Goal: Task Accomplishment & Management: Complete application form

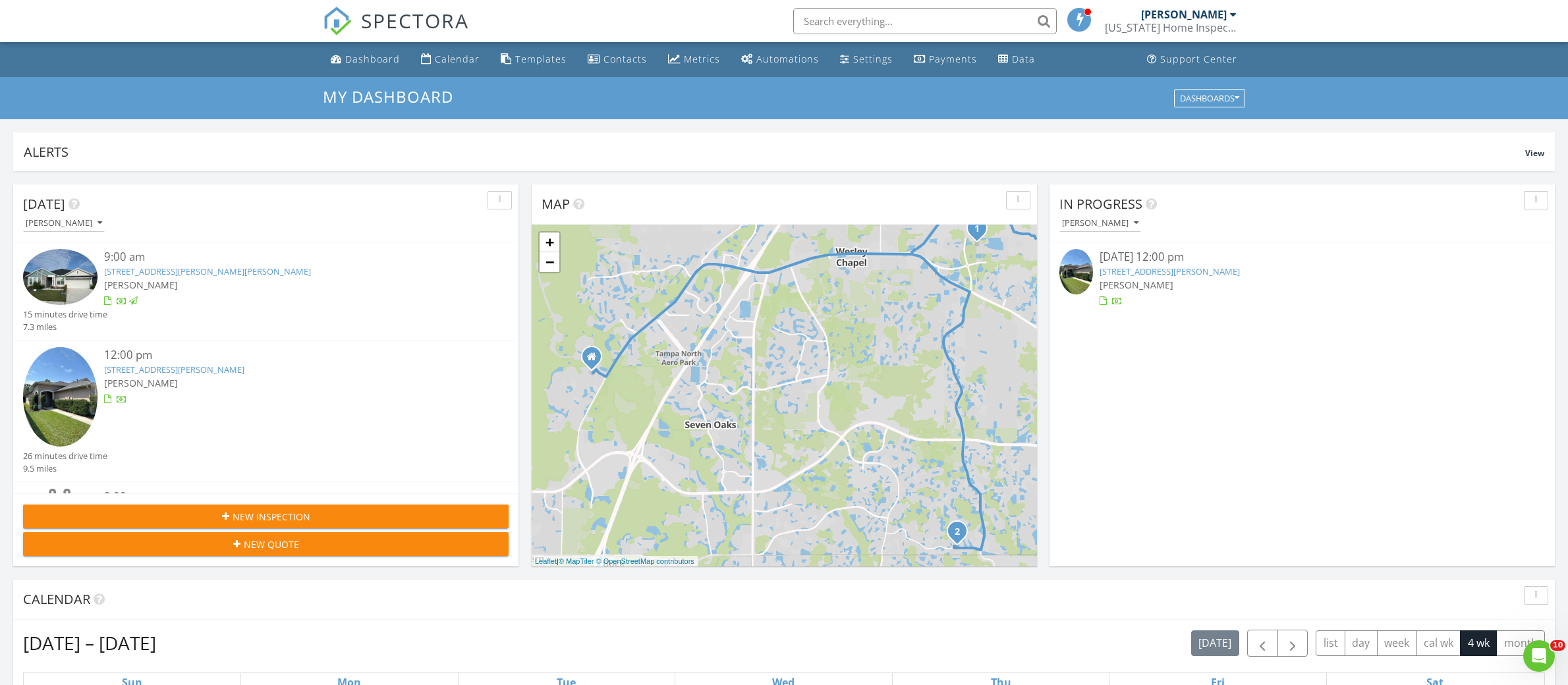
click at [1175, 270] on link "31447 Shaker Cir, Wesley Chapel, FL 33543" at bounding box center [1170, 271] width 140 height 12
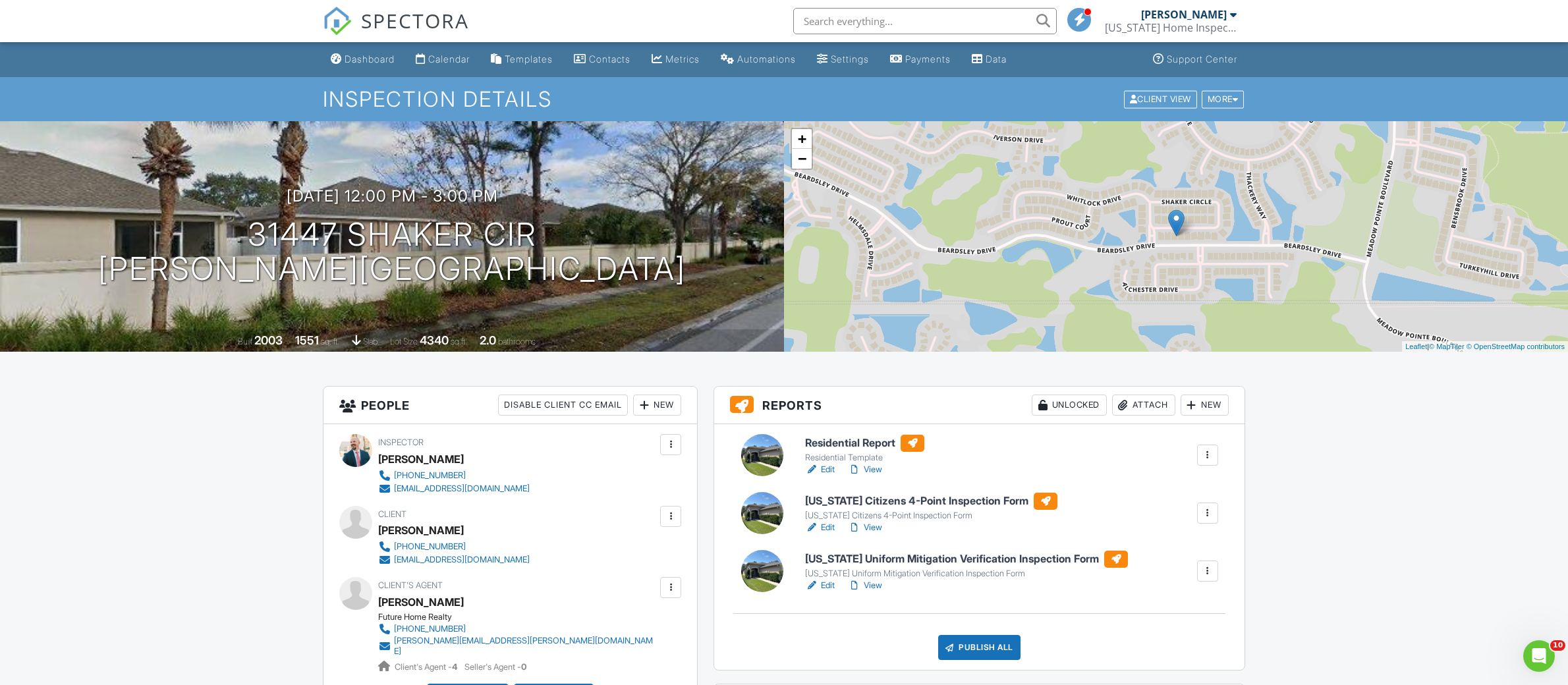
click at [881, 445] on h6 "Residential Report" at bounding box center [864, 443] width 120 height 17
click at [901, 506] on h6 "Florida Citizens 4-Point Inspection Form" at bounding box center [931, 501] width 252 height 17
click at [931, 567] on h6 "Florida Uniform Mitigation Verification Inspection Form" at bounding box center [966, 559] width 323 height 17
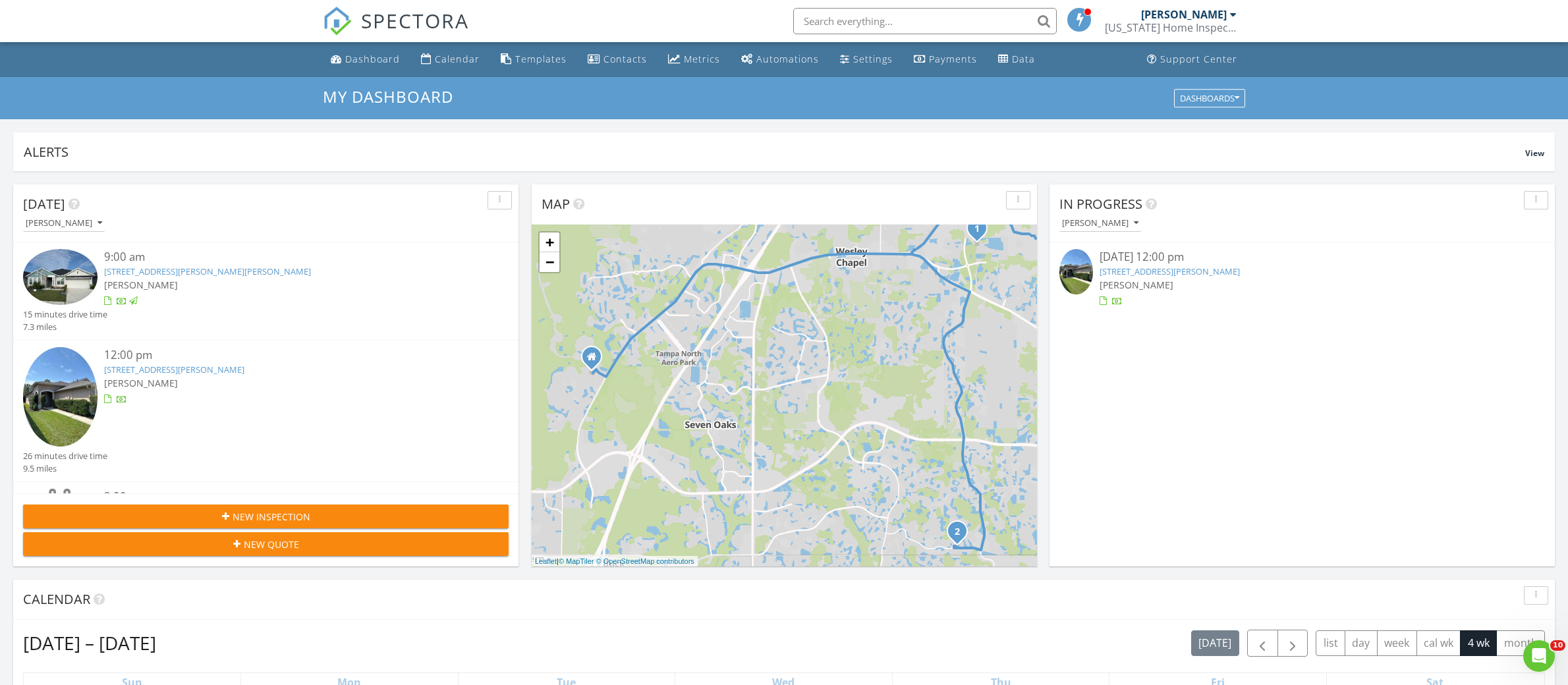
click at [1132, 276] on link "31447 Shaker Cir, Wesley Chapel, FL 33543" at bounding box center [1170, 271] width 140 height 12
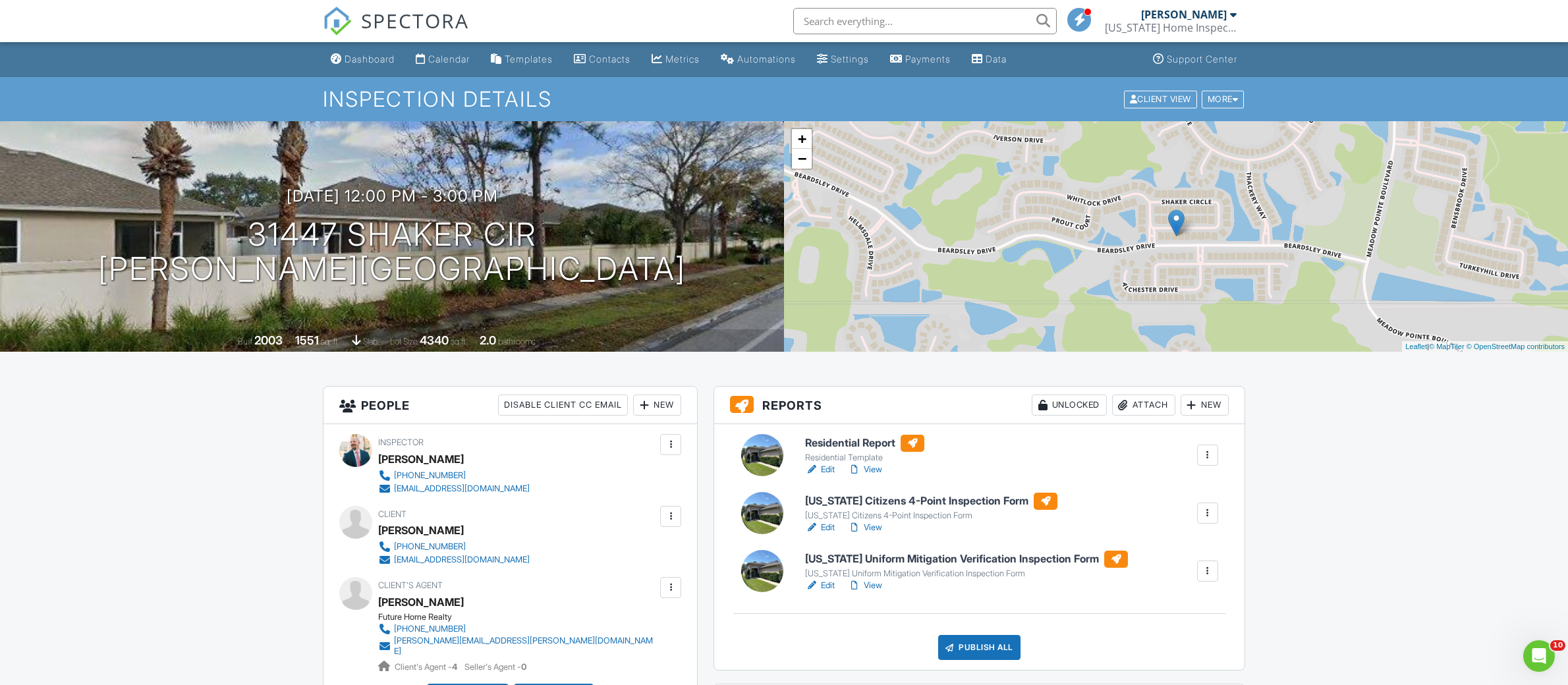
click at [659, 276] on div "[DATE] 12:00 pm - 3:00 pm [STREET_ADDRESS] [PERSON_NAME][GEOGRAPHIC_DATA]" at bounding box center [392, 236] width 784 height 99
click at [659, 271] on div "[DATE] 12:00 pm - 3:00 pm [STREET_ADDRESS] [PERSON_NAME][GEOGRAPHIC_DATA]" at bounding box center [392, 236] width 784 height 99
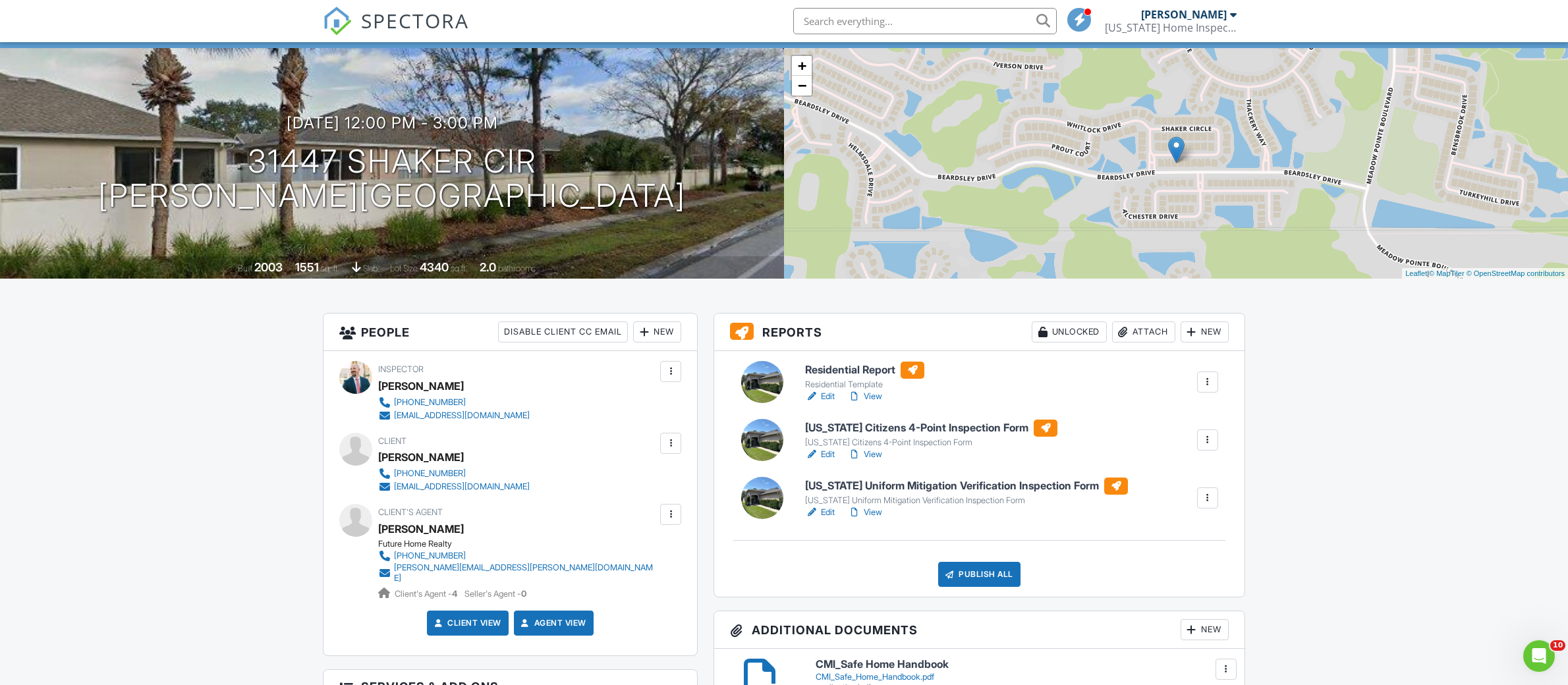
scroll to position [80, 0]
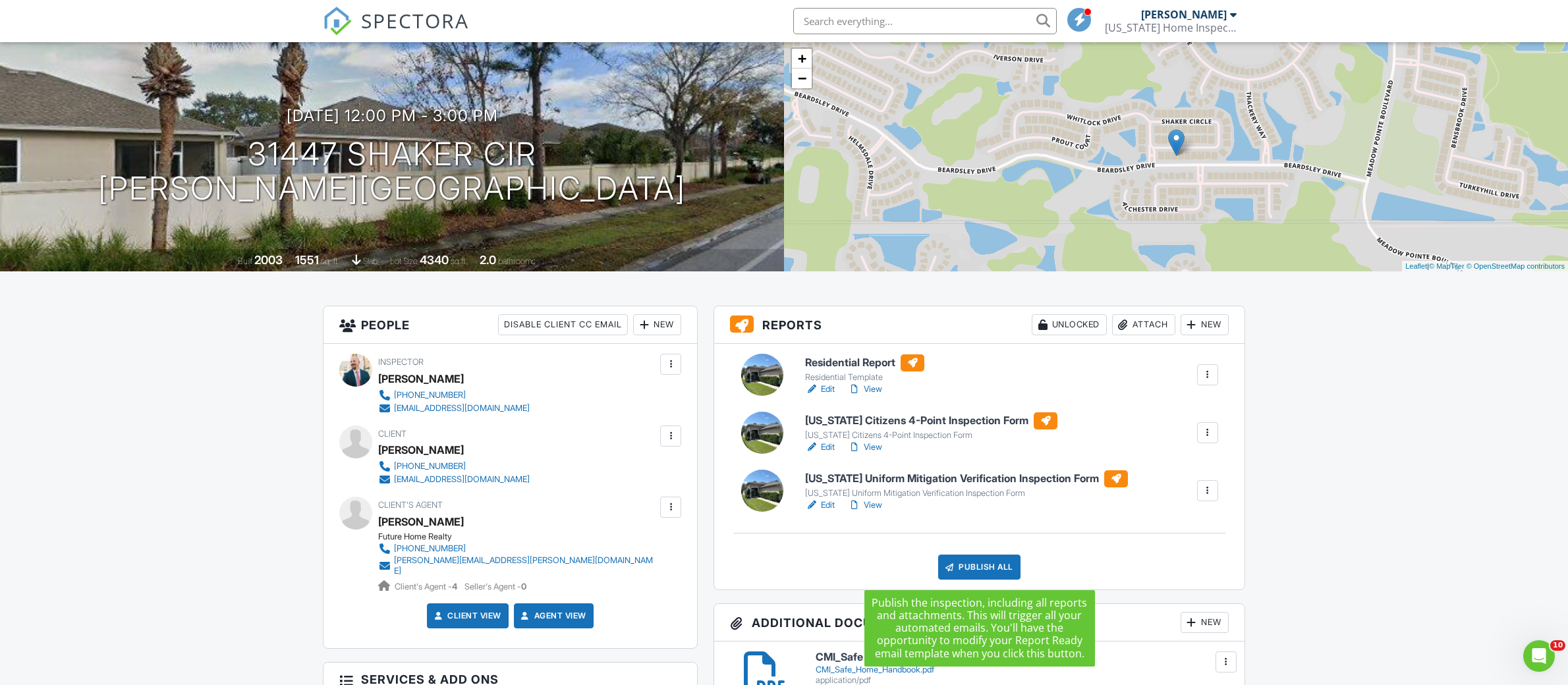
click at [965, 568] on div "Publish All" at bounding box center [979, 567] width 82 height 25
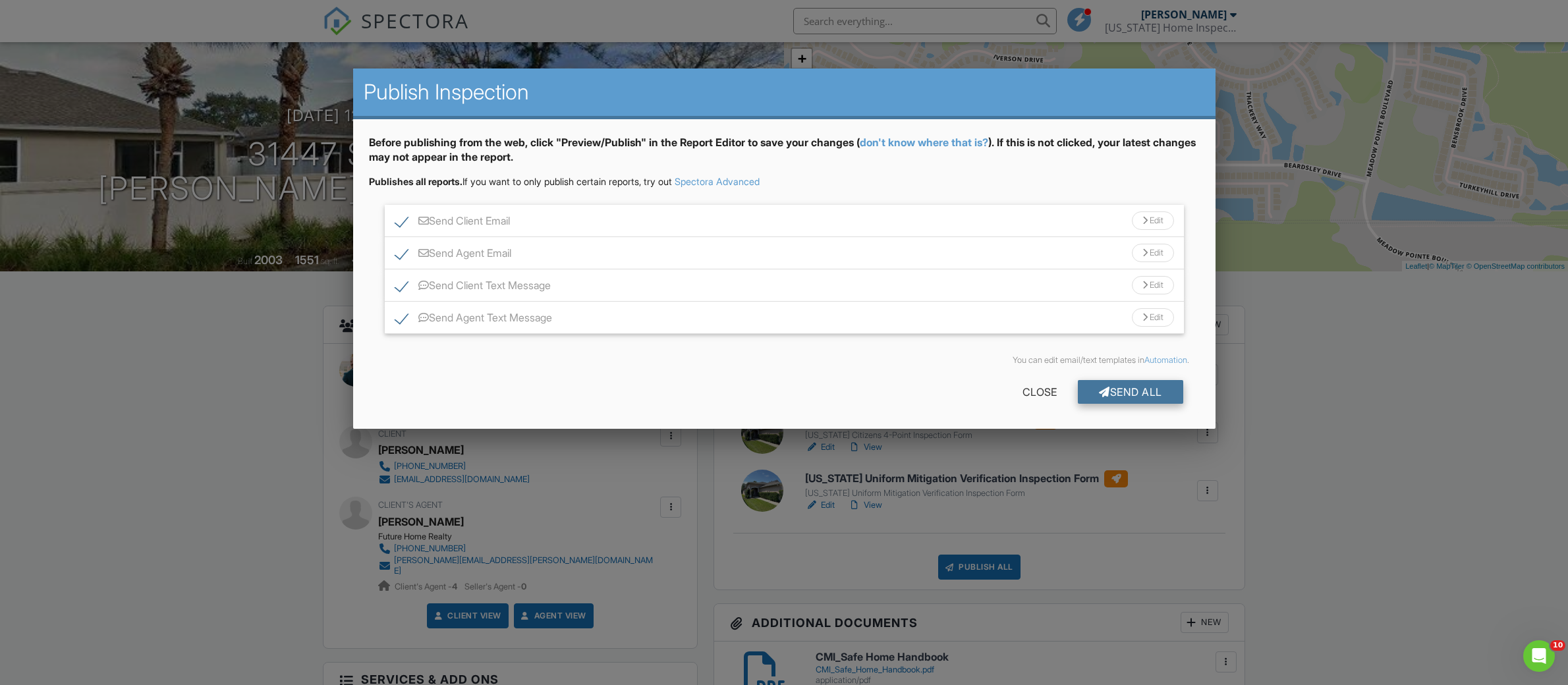
click at [1113, 394] on div "Send All" at bounding box center [1130, 392] width 105 height 24
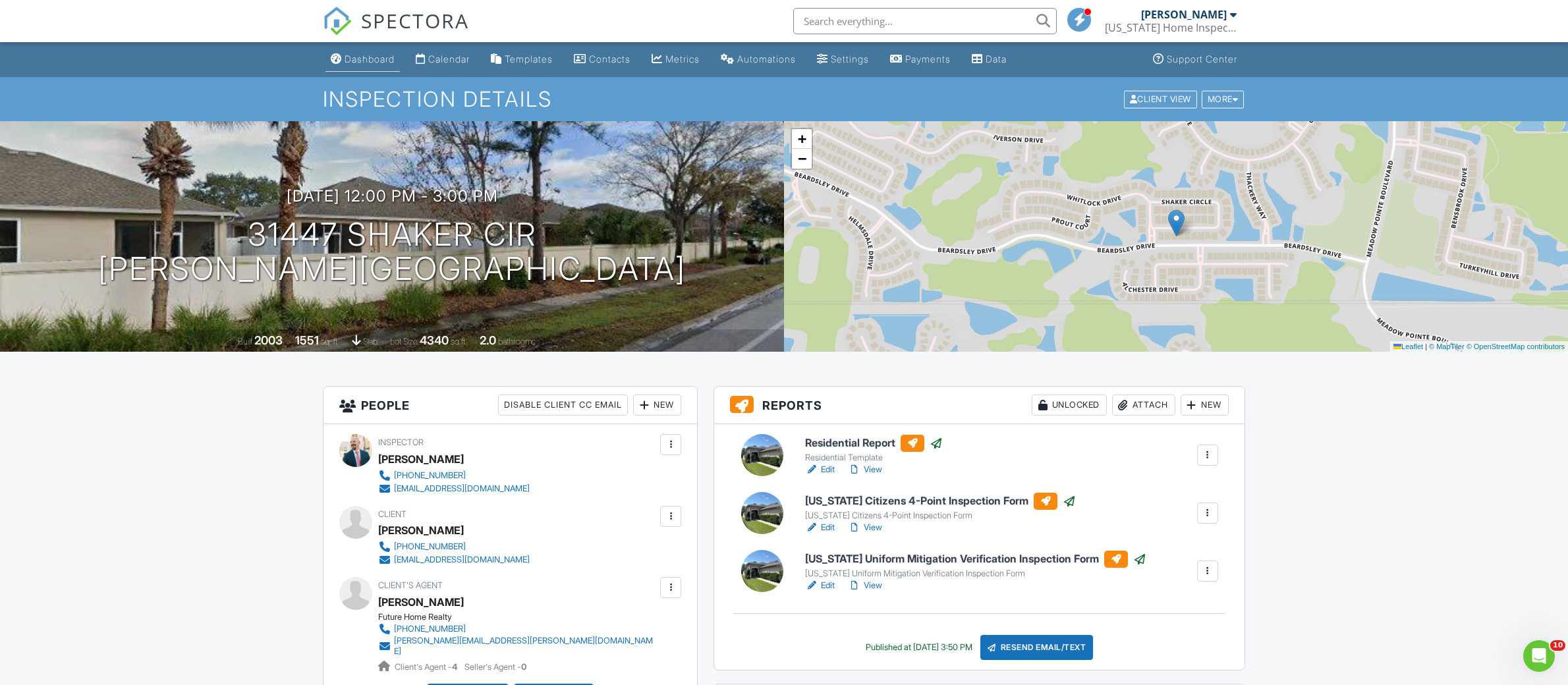
click at [348, 57] on div "Dashboard" at bounding box center [369, 59] width 50 height 11
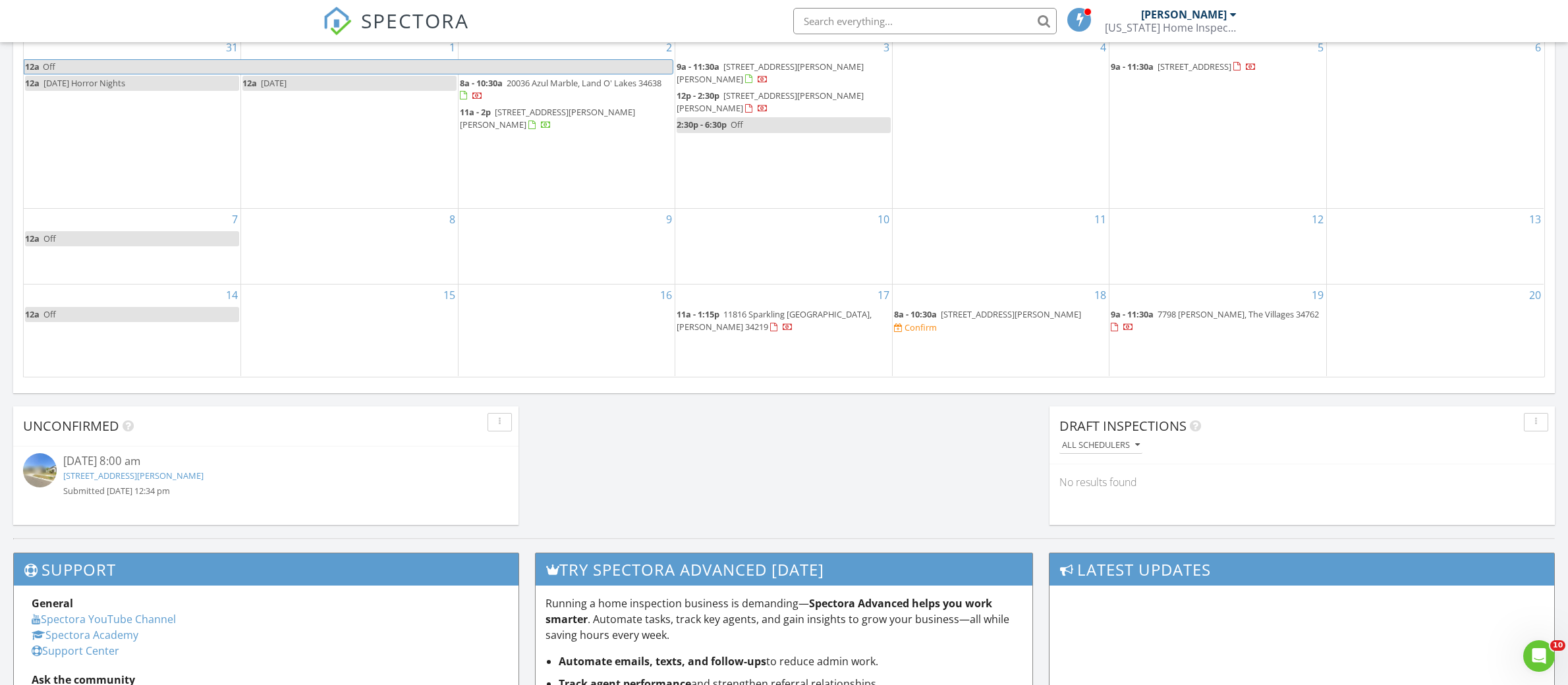
scroll to position [802, 0]
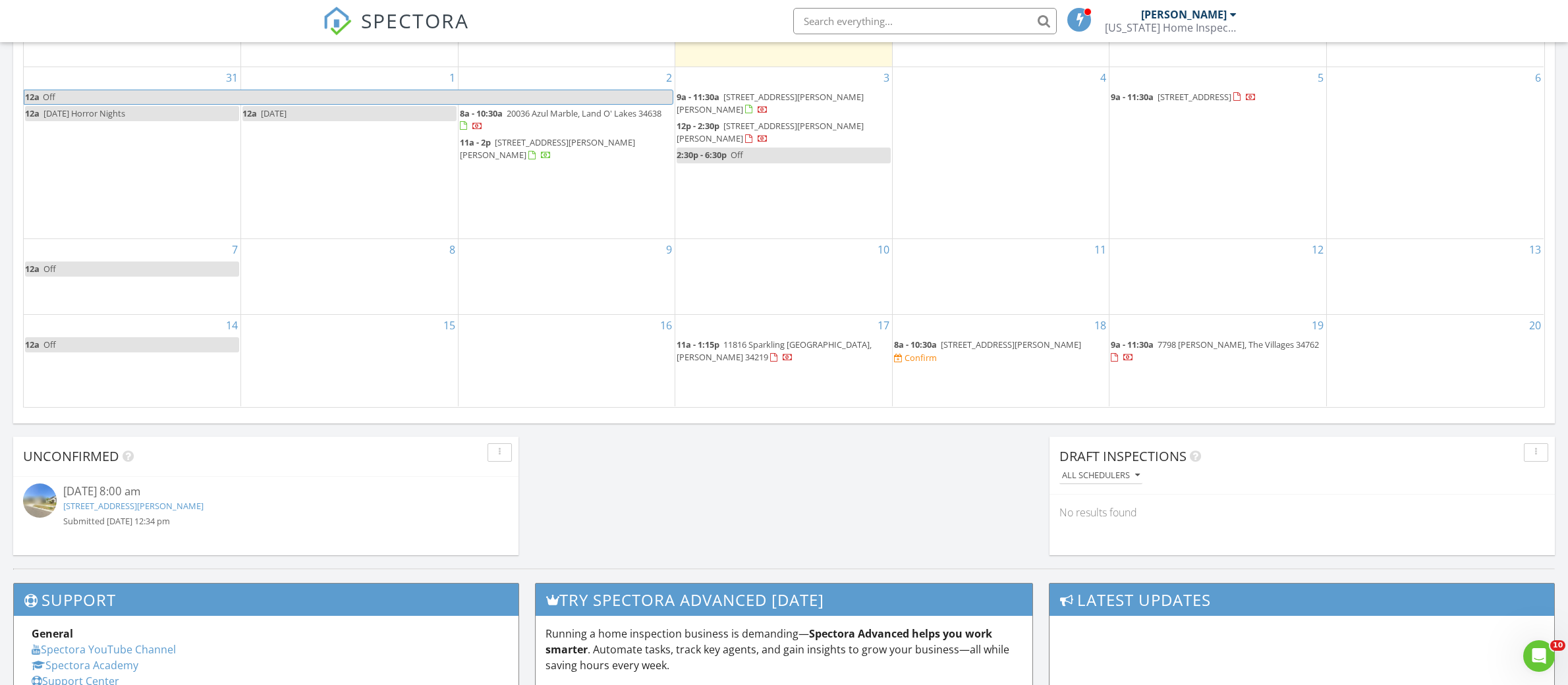
click at [974, 347] on span "[STREET_ADDRESS][PERSON_NAME]" at bounding box center [1011, 344] width 140 height 12
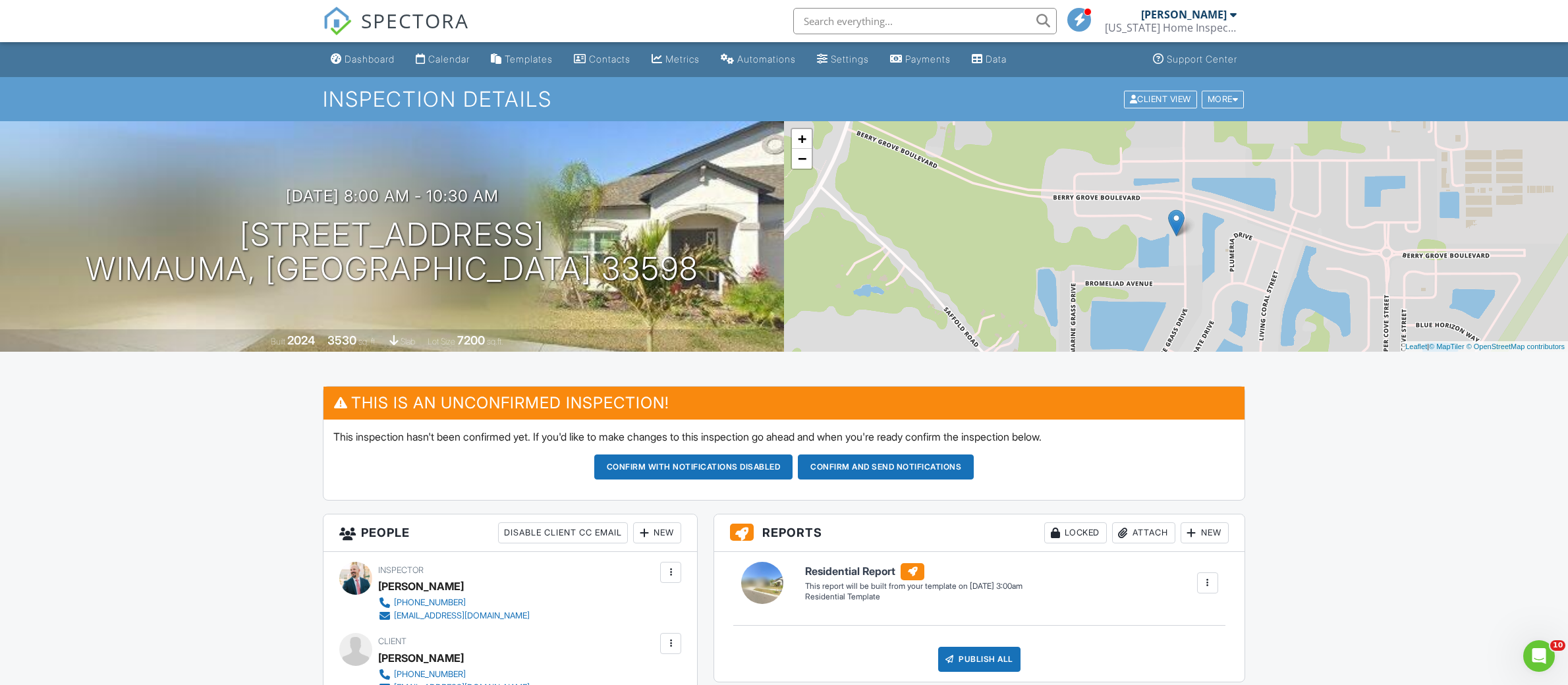
click at [793, 467] on button "Confirm and send notifications" at bounding box center [694, 467] width 199 height 25
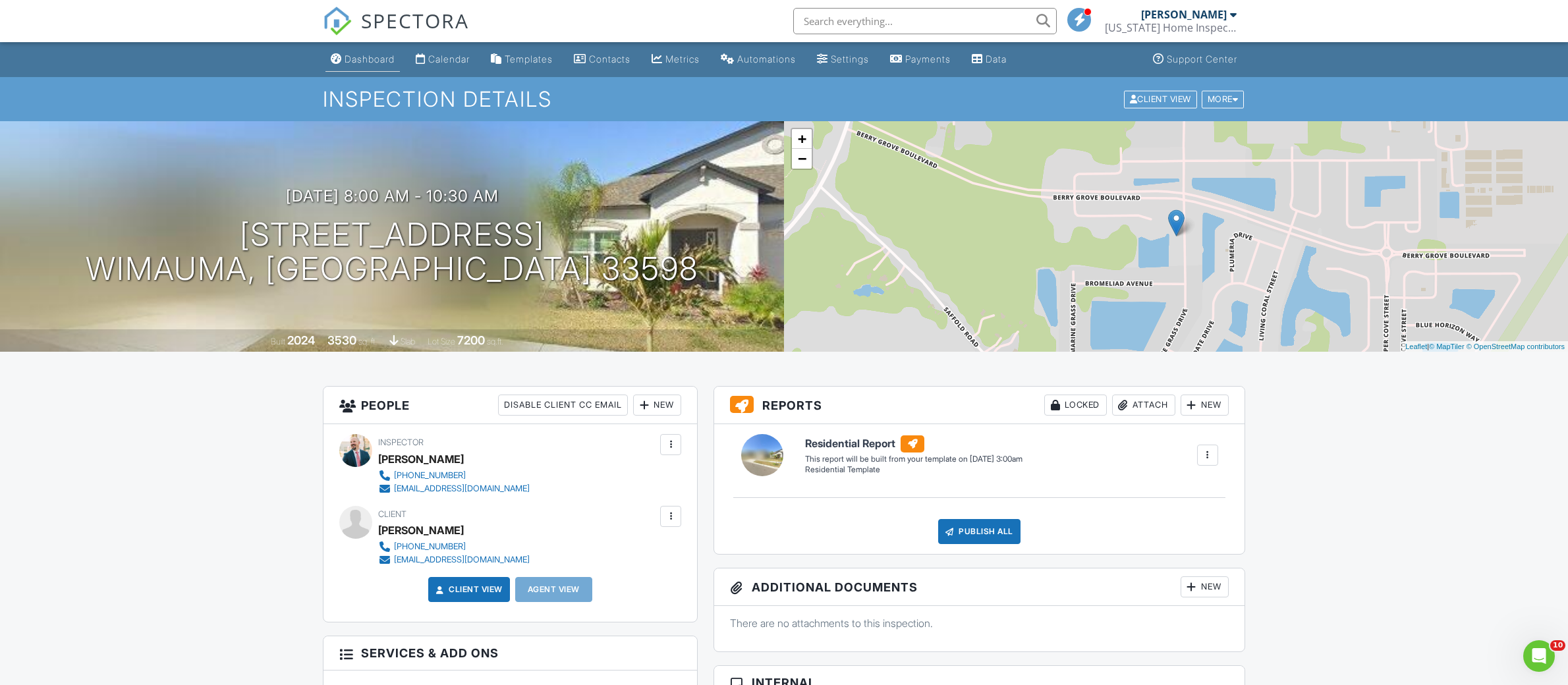
click at [368, 62] on div "Dashboard" at bounding box center [369, 59] width 50 height 11
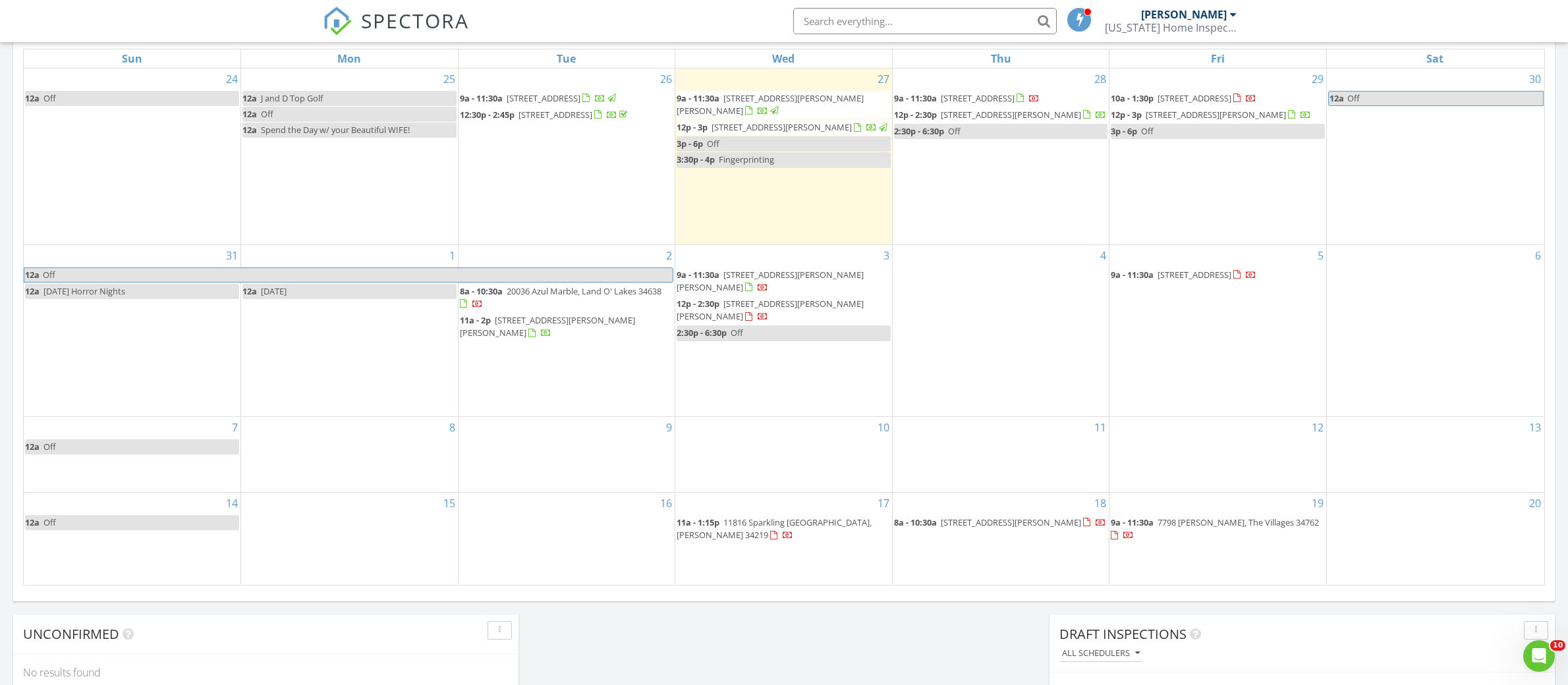
scroll to position [630, 0]
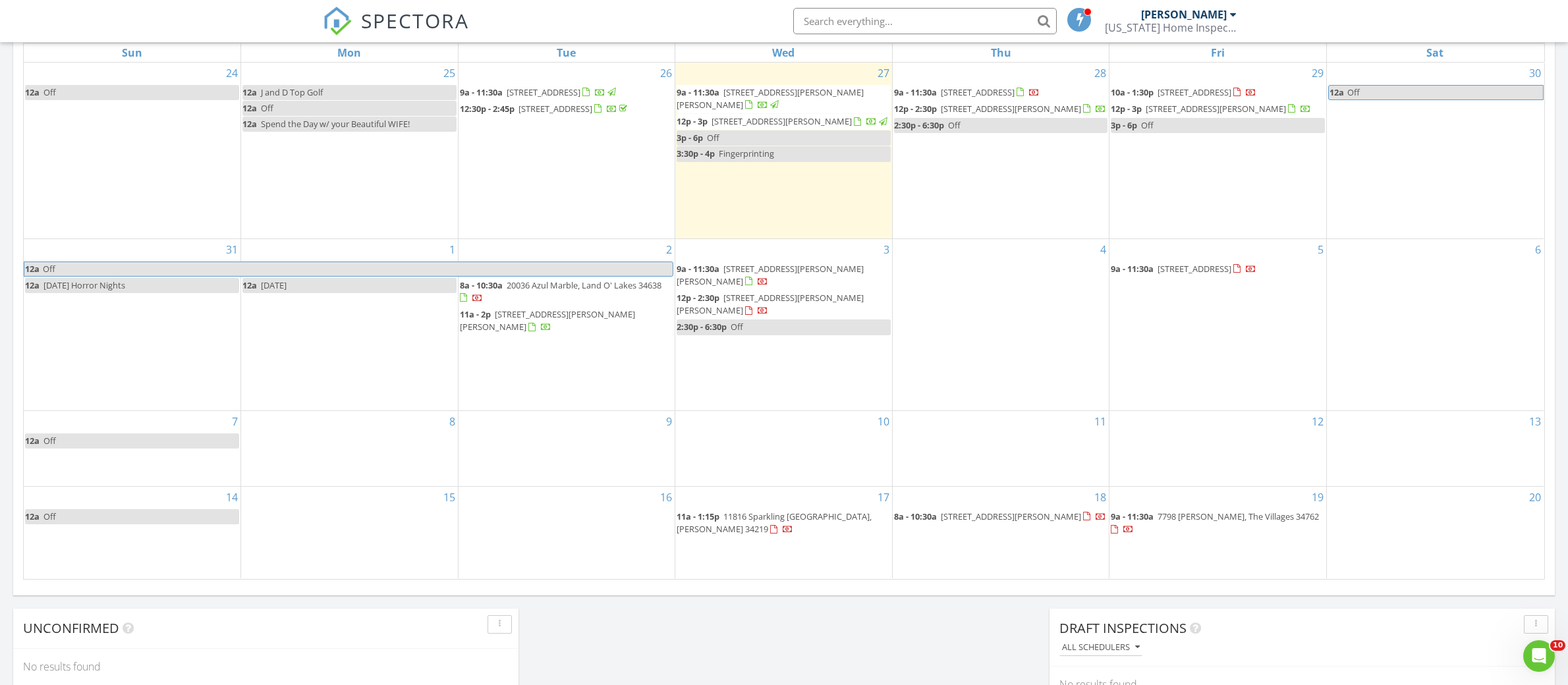
click at [1043, 306] on div "4" at bounding box center [1001, 324] width 217 height 171
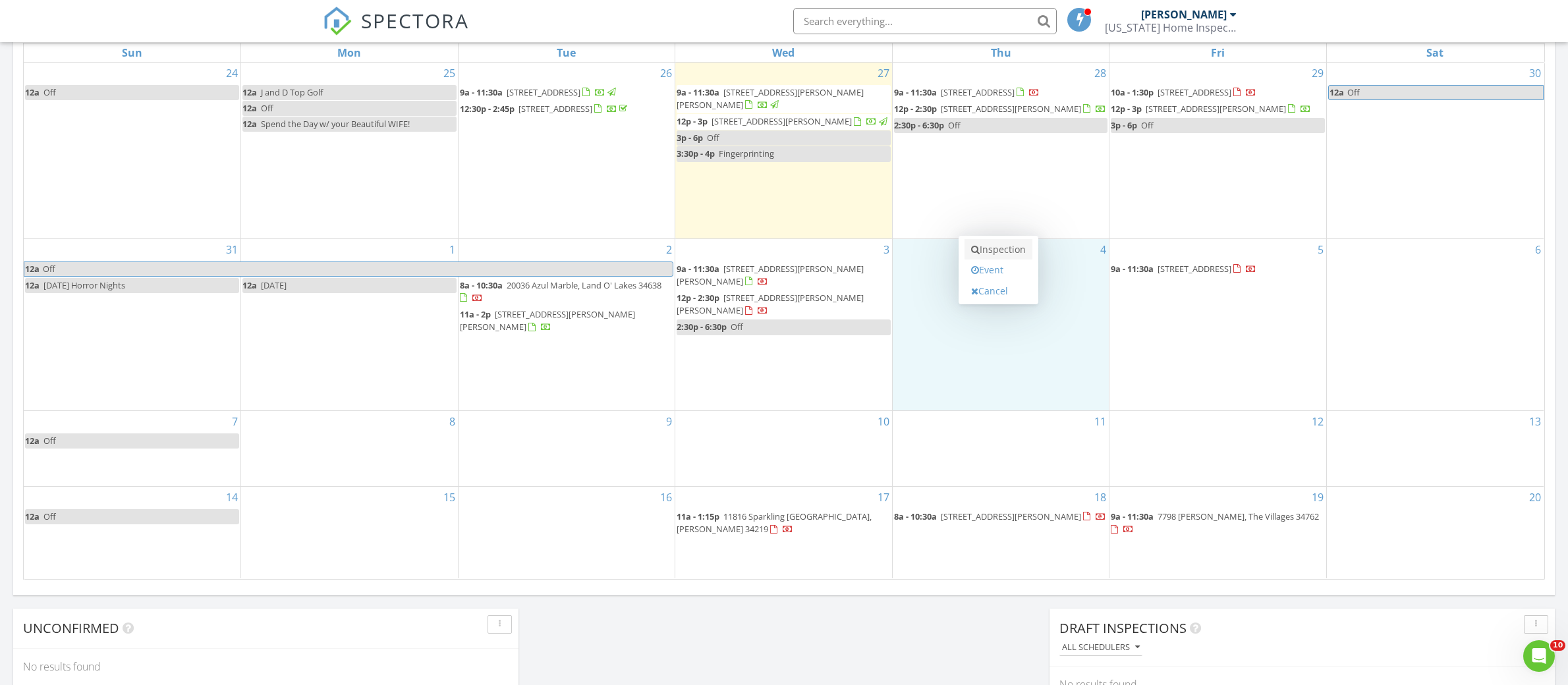
click at [1022, 249] on link "Inspection" at bounding box center [998, 249] width 68 height 21
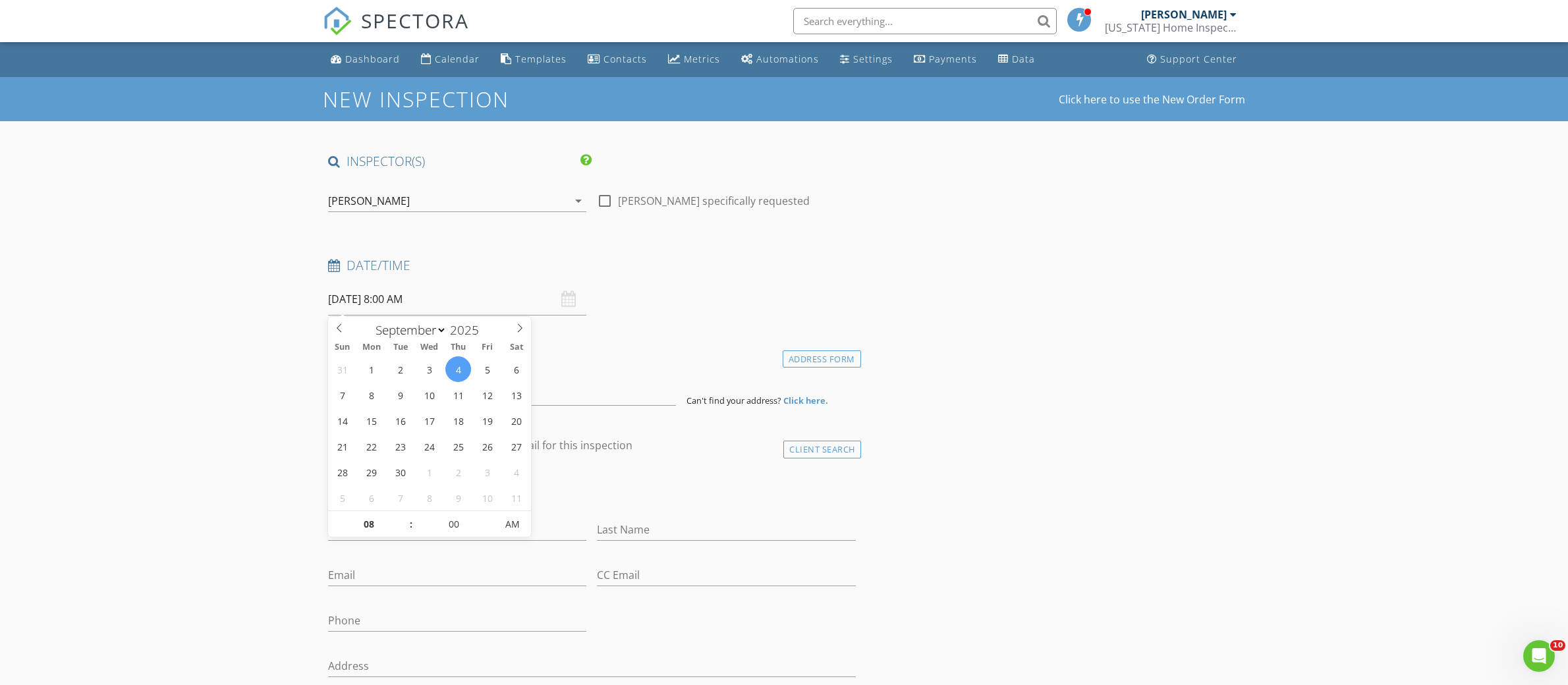
click at [514, 310] on input "[DATE] 8:00 AM" at bounding box center [457, 299] width 258 height 32
type input "09"
type input "09/04/2025 9:00 AM"
click at [406, 516] on span at bounding box center [405, 518] width 9 height 13
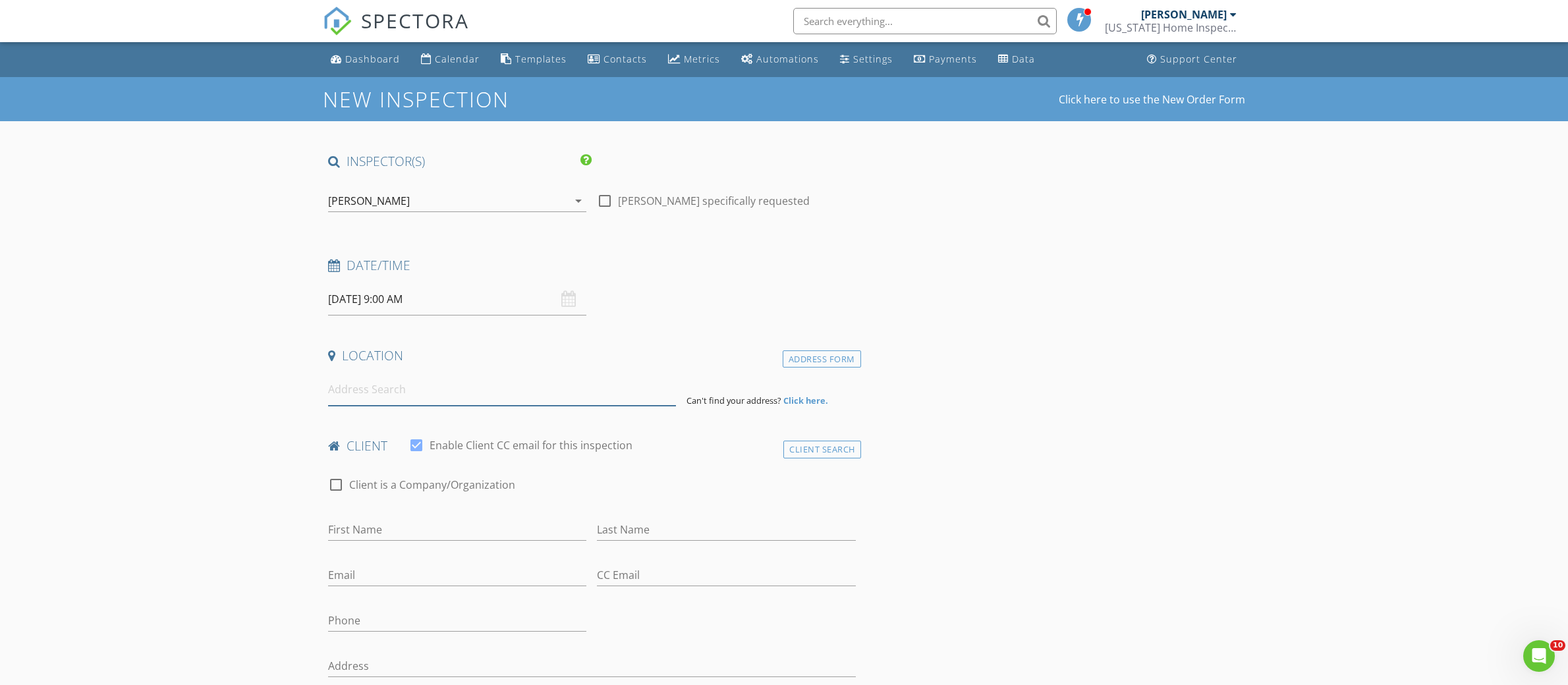
click at [359, 394] on input at bounding box center [502, 389] width 348 height 32
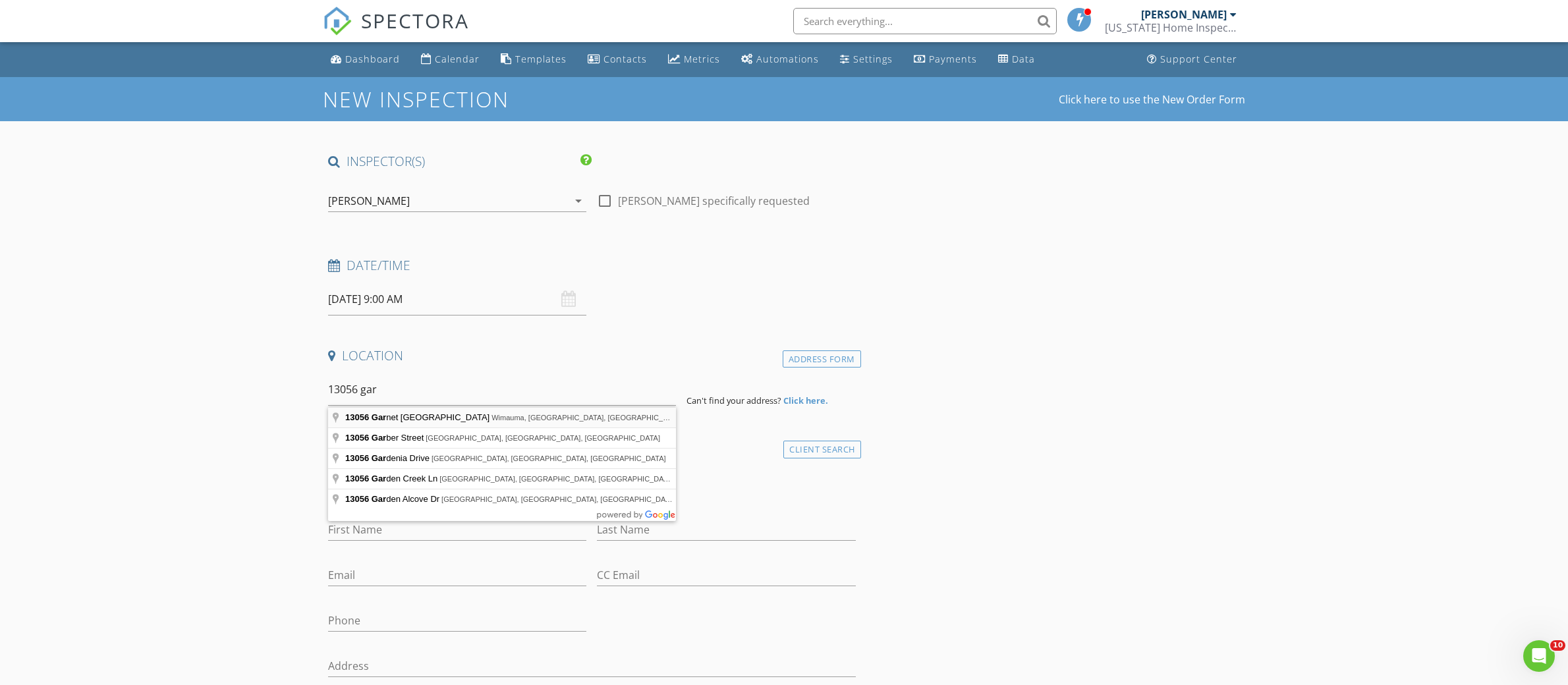
type input "13056 Garnet Raspberry Avenue, Wimauma, FL, USA"
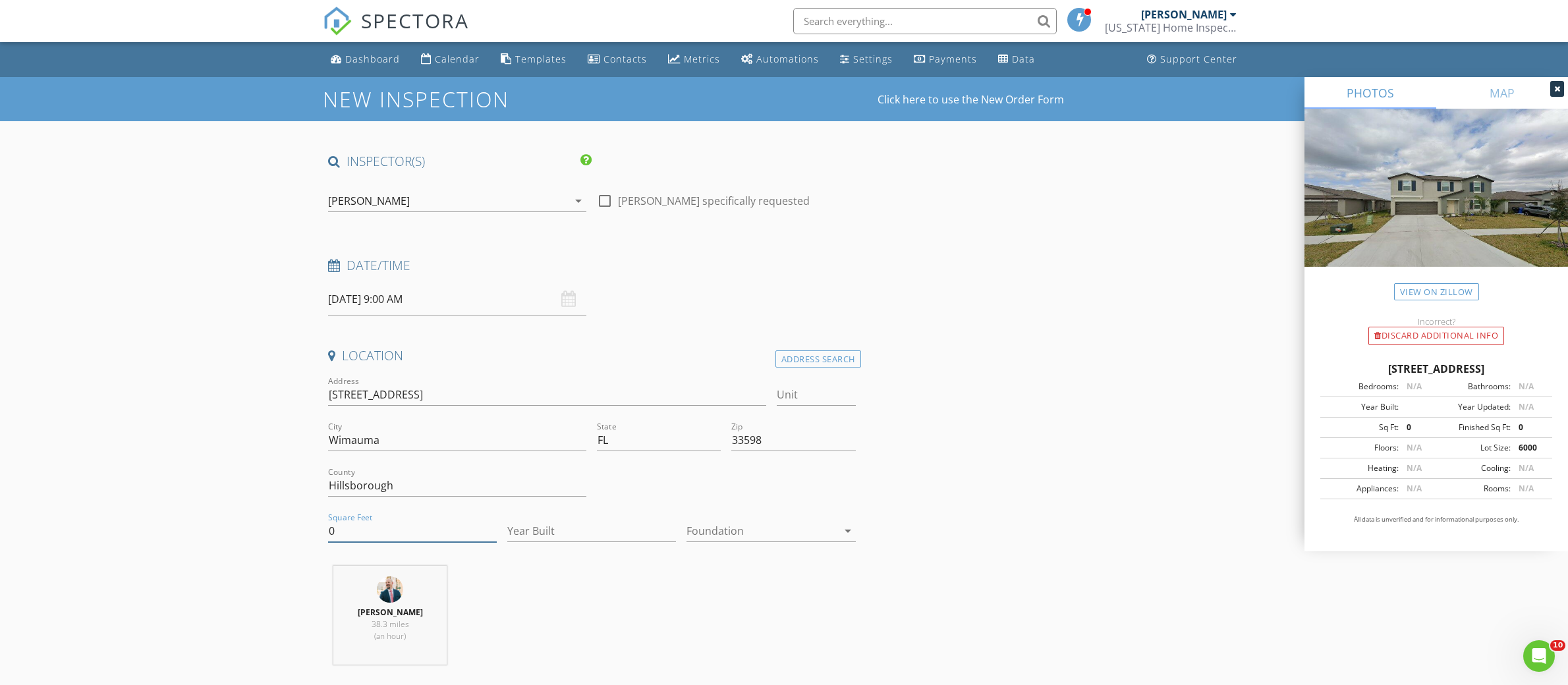
click at [442, 533] on input "0" at bounding box center [412, 531] width 169 height 21
type input "2961"
click at [560, 533] on input "Year Built" at bounding box center [592, 531] width 169 height 21
type input "2024"
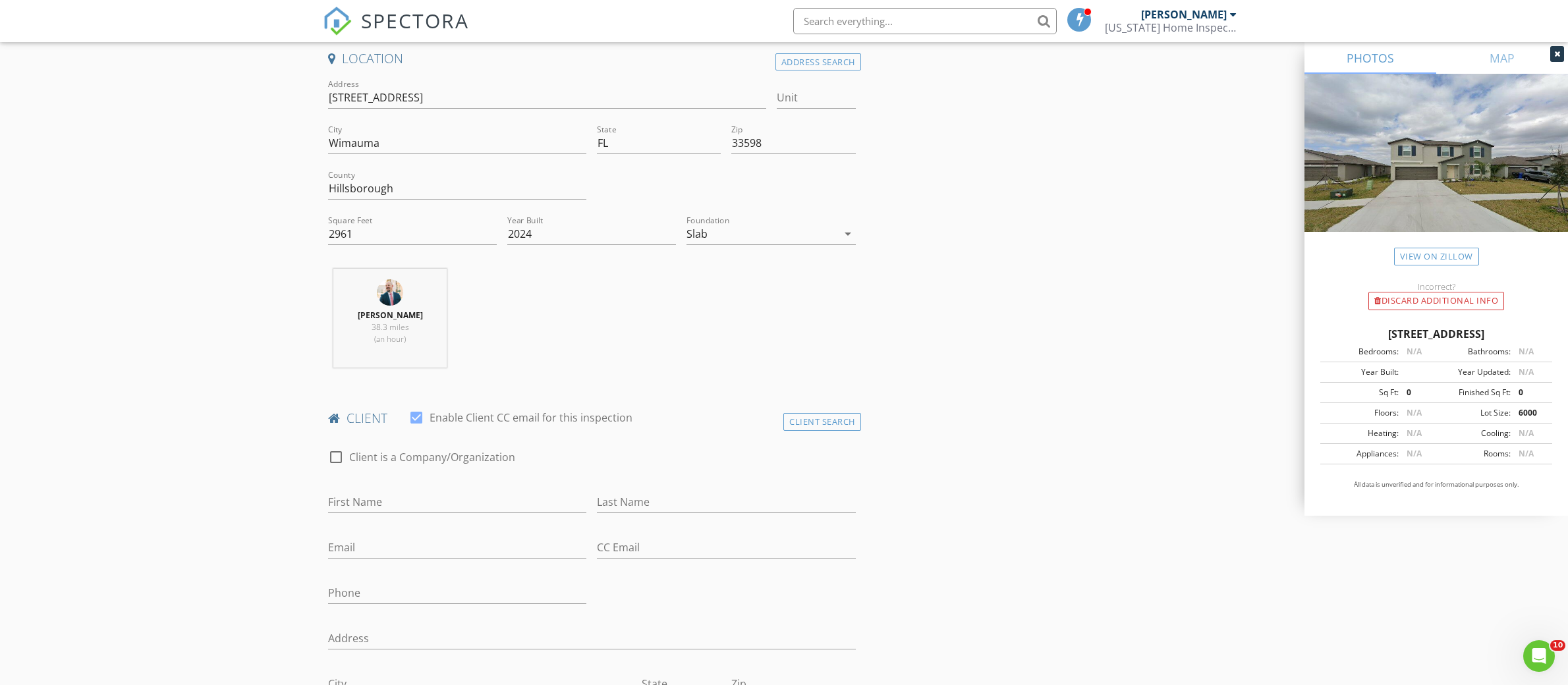
scroll to position [301, 0]
click at [541, 503] on input "First Name" at bounding box center [457, 499] width 258 height 21
type input "Teofilo"
type input "Govantes"
click at [433, 549] on input "Email" at bounding box center [457, 544] width 258 height 21
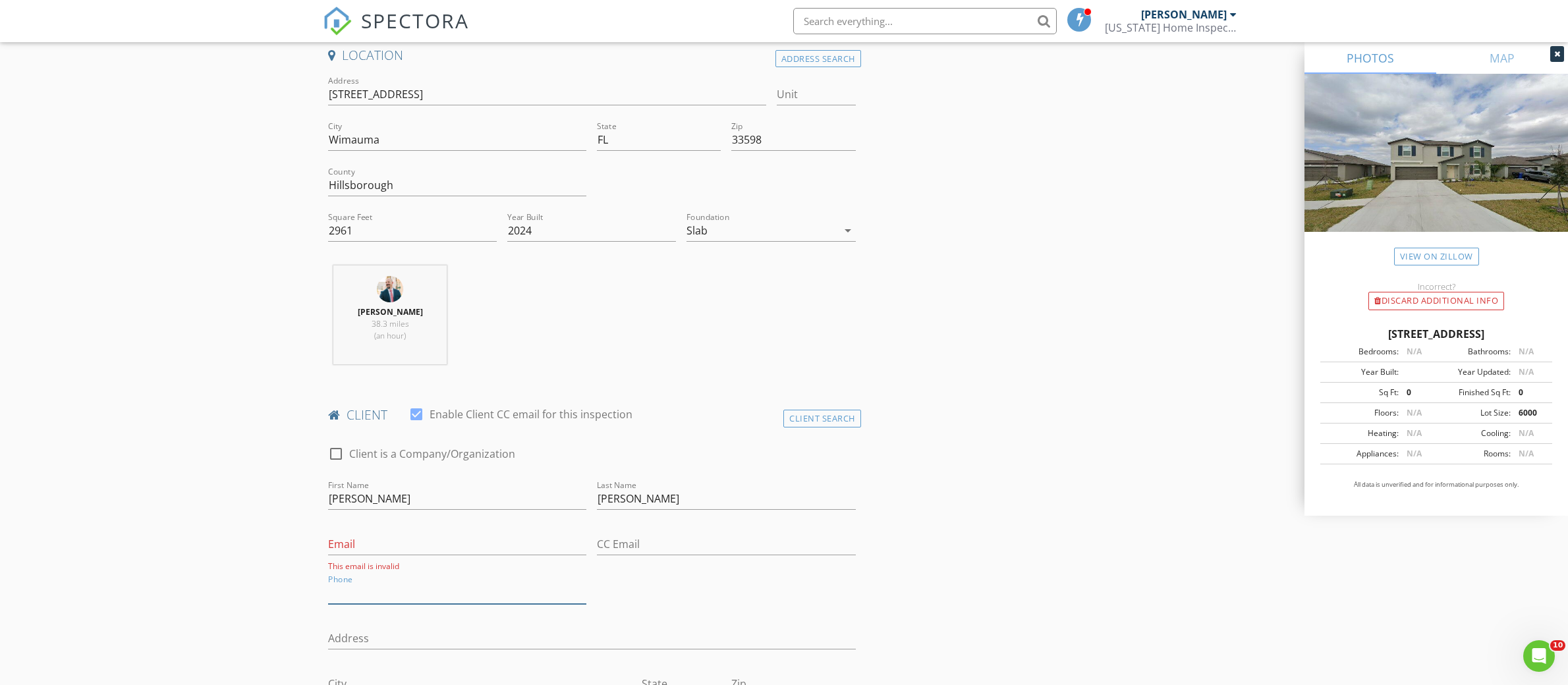
click at [391, 585] on input "Phone" at bounding box center [457, 593] width 258 height 21
type input "[PHONE_NUMBER]"
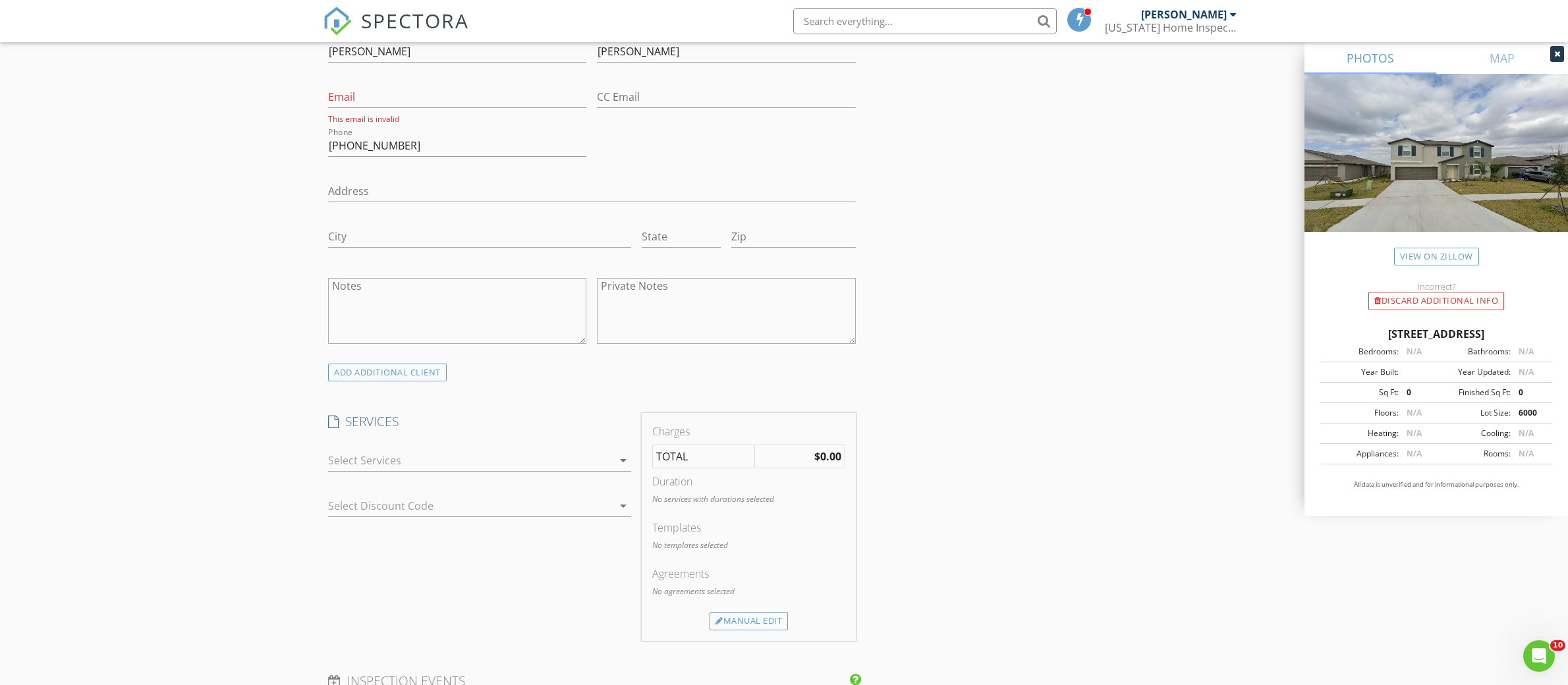
scroll to position [755, 0]
click at [553, 458] on div at bounding box center [470, 452] width 285 height 21
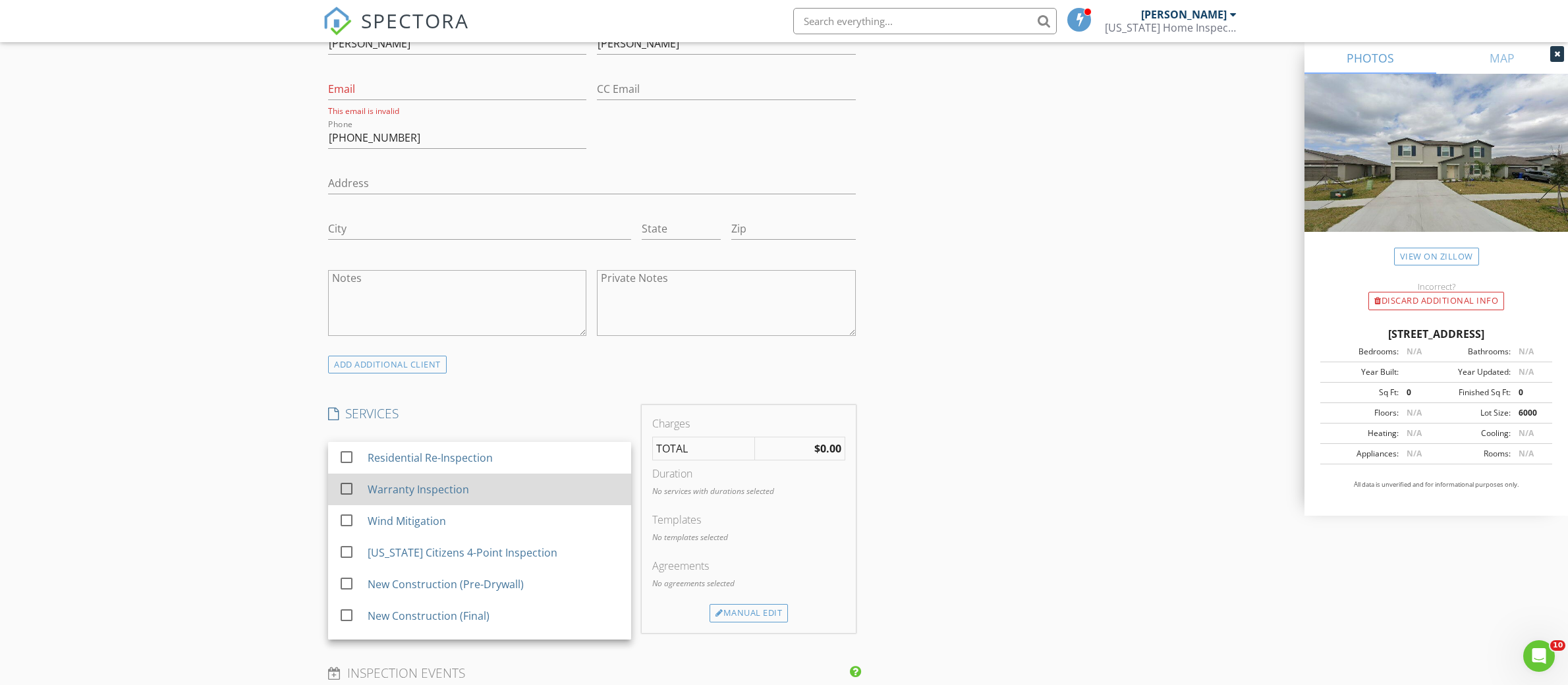
click at [470, 501] on div "Warranty Inspection" at bounding box center [493, 489] width 253 height 26
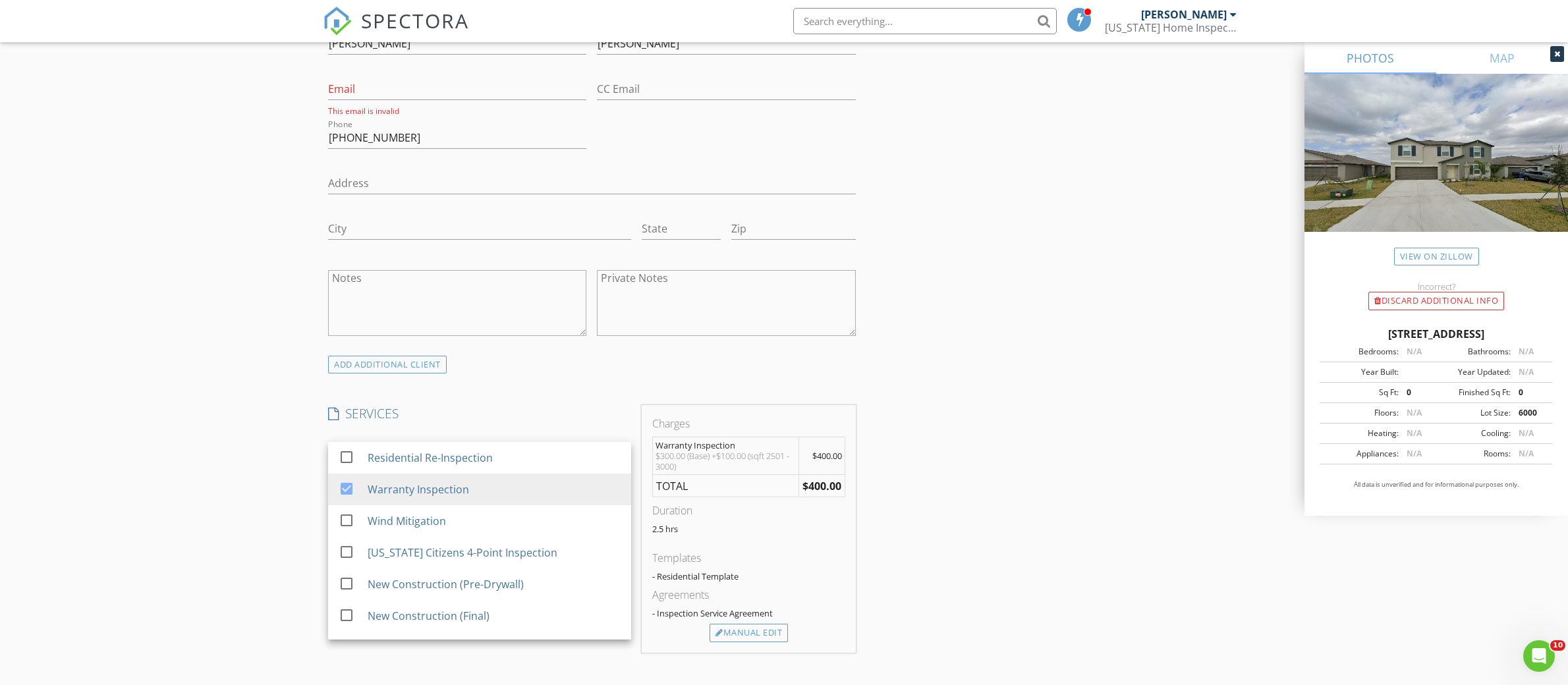
click at [185, 374] on div "New Inspection Click here to use the New Order Form INSPECTOR(S) check_box Dall…" at bounding box center [784, 483] width 1568 height 2324
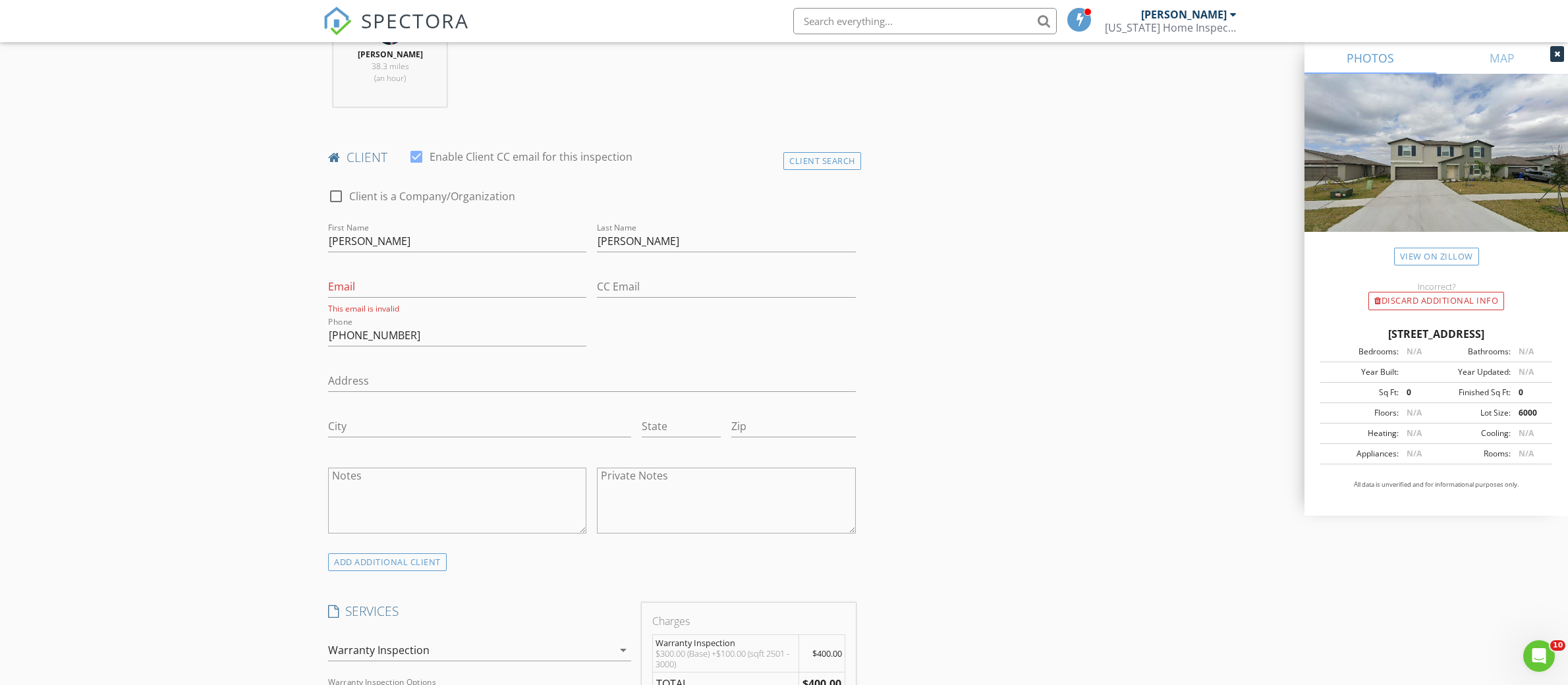
scroll to position [565, 0]
click at [410, 286] on input "Email" at bounding box center [457, 280] width 258 height 21
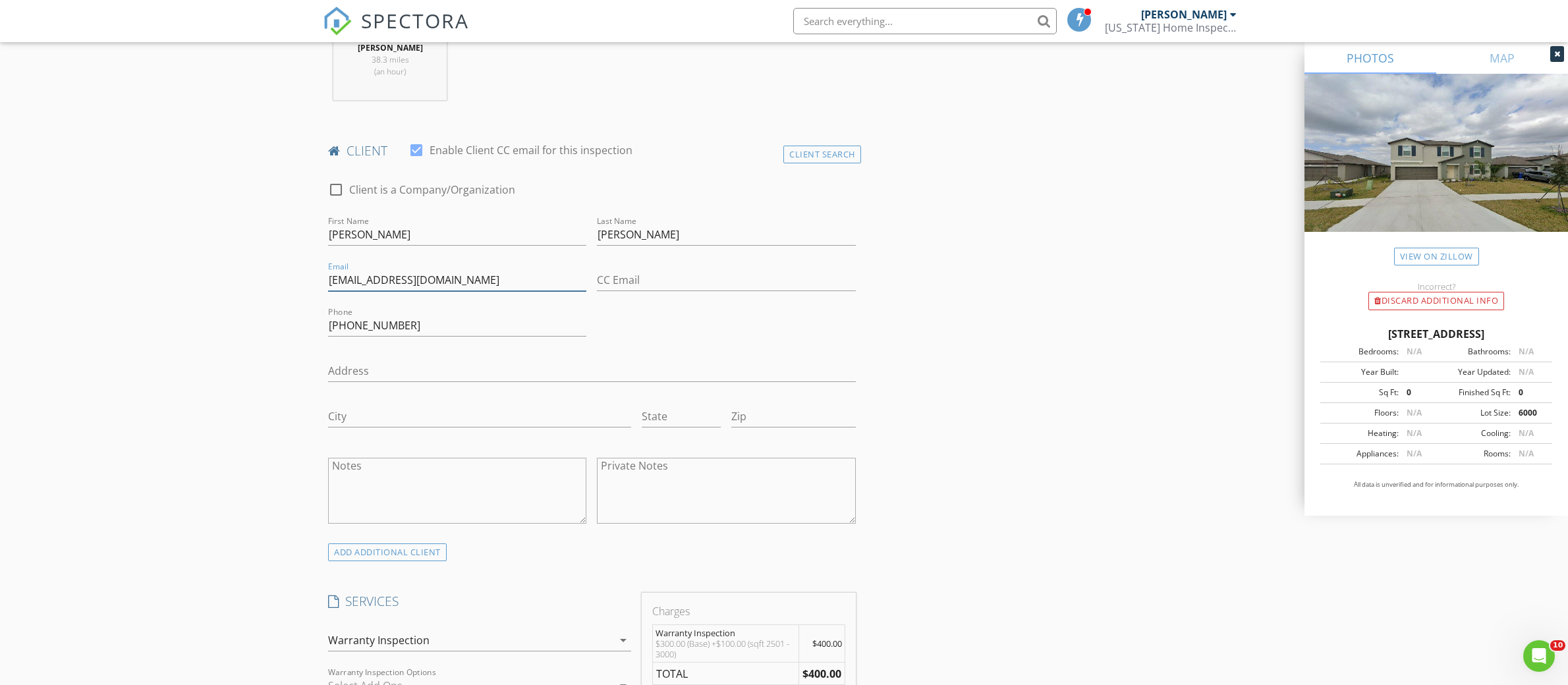
type input "[EMAIL_ADDRESS][DOMAIN_NAME]"
click at [194, 301] on div "New Inspection Click here to use the New Order Form INSPECTOR(S) check_box Dall…" at bounding box center [784, 673] width 1568 height 2321
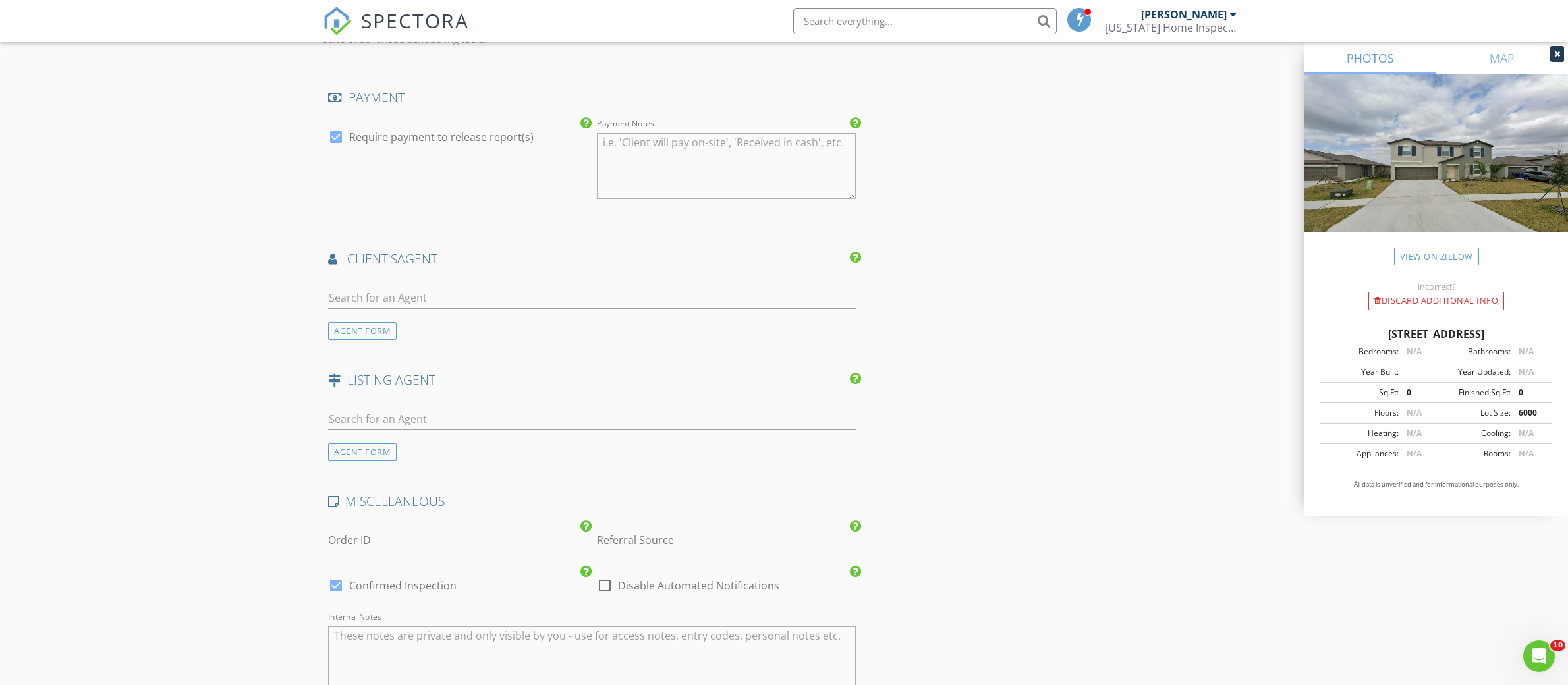
scroll to position [1449, 0]
click at [734, 544] on input "Referral Source" at bounding box center [726, 538] width 258 height 21
click at [684, 591] on div "mailer" at bounding box center [726, 591] width 257 height 26
type input "mailer"
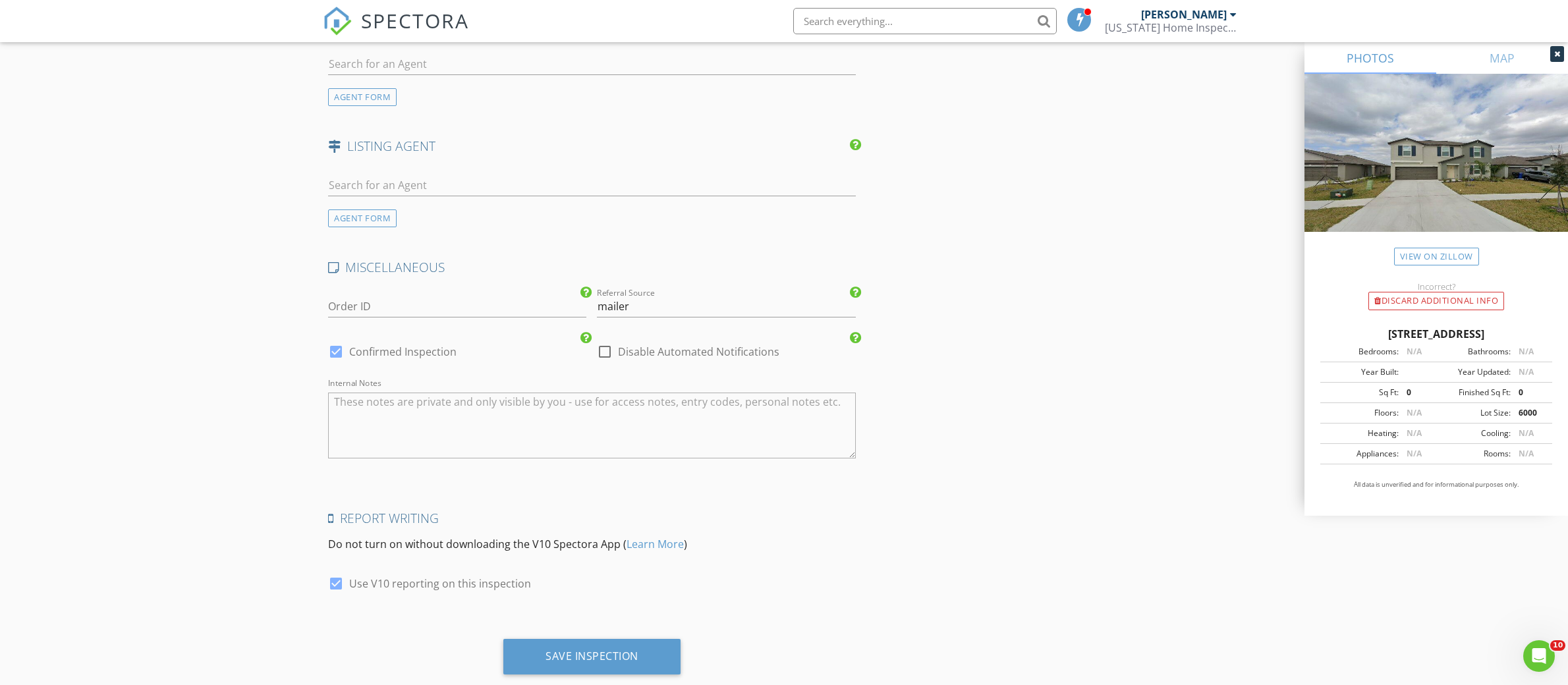
scroll to position [1714, 0]
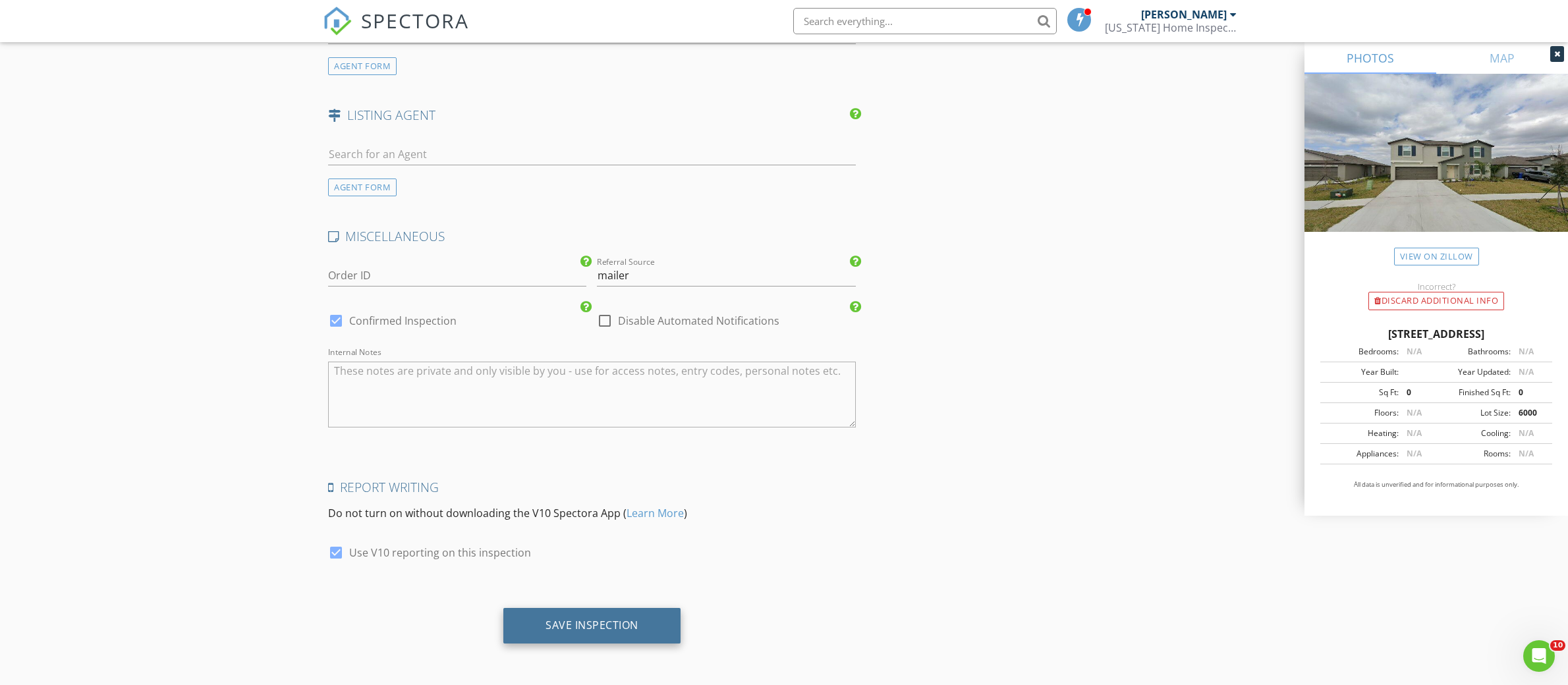
click at [678, 615] on div "Save Inspection" at bounding box center [592, 626] width 178 height 36
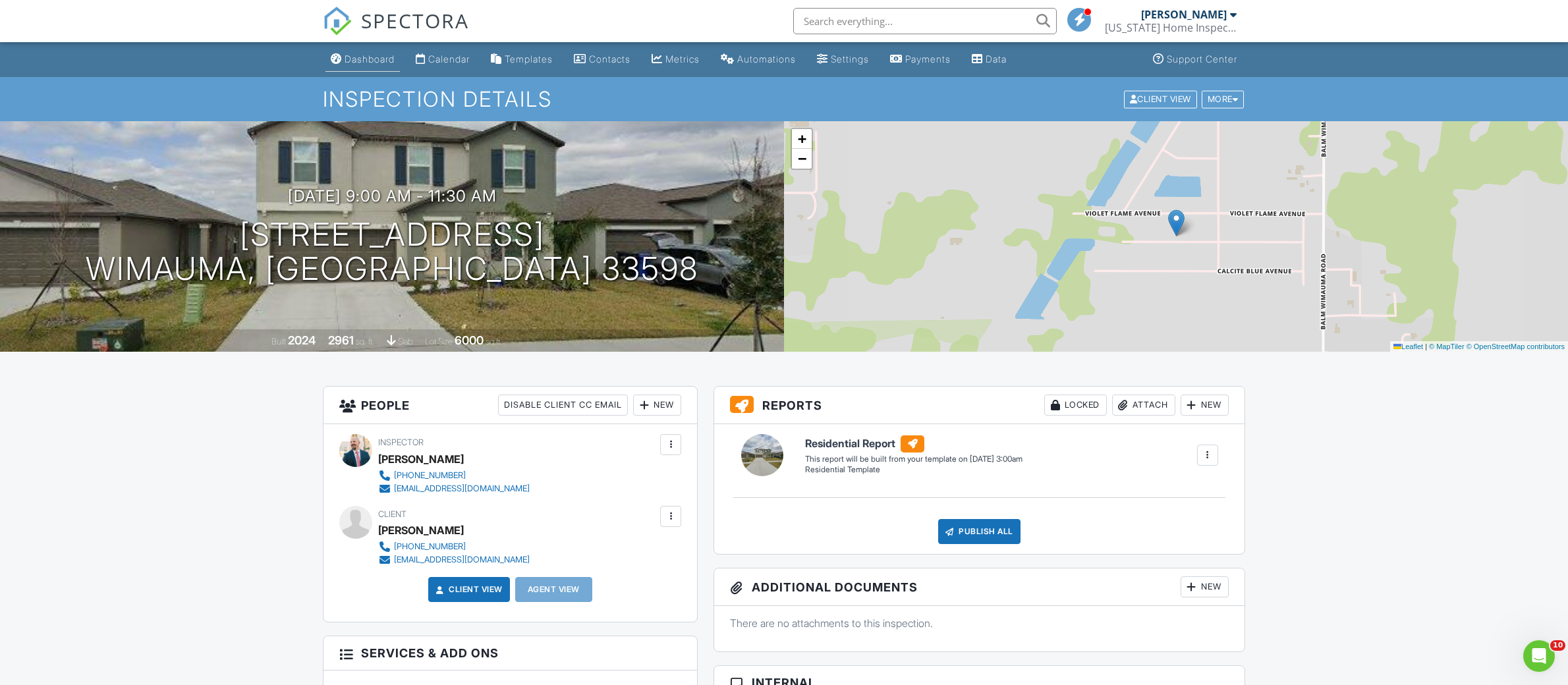
click at [359, 57] on div "Dashboard" at bounding box center [369, 59] width 50 height 11
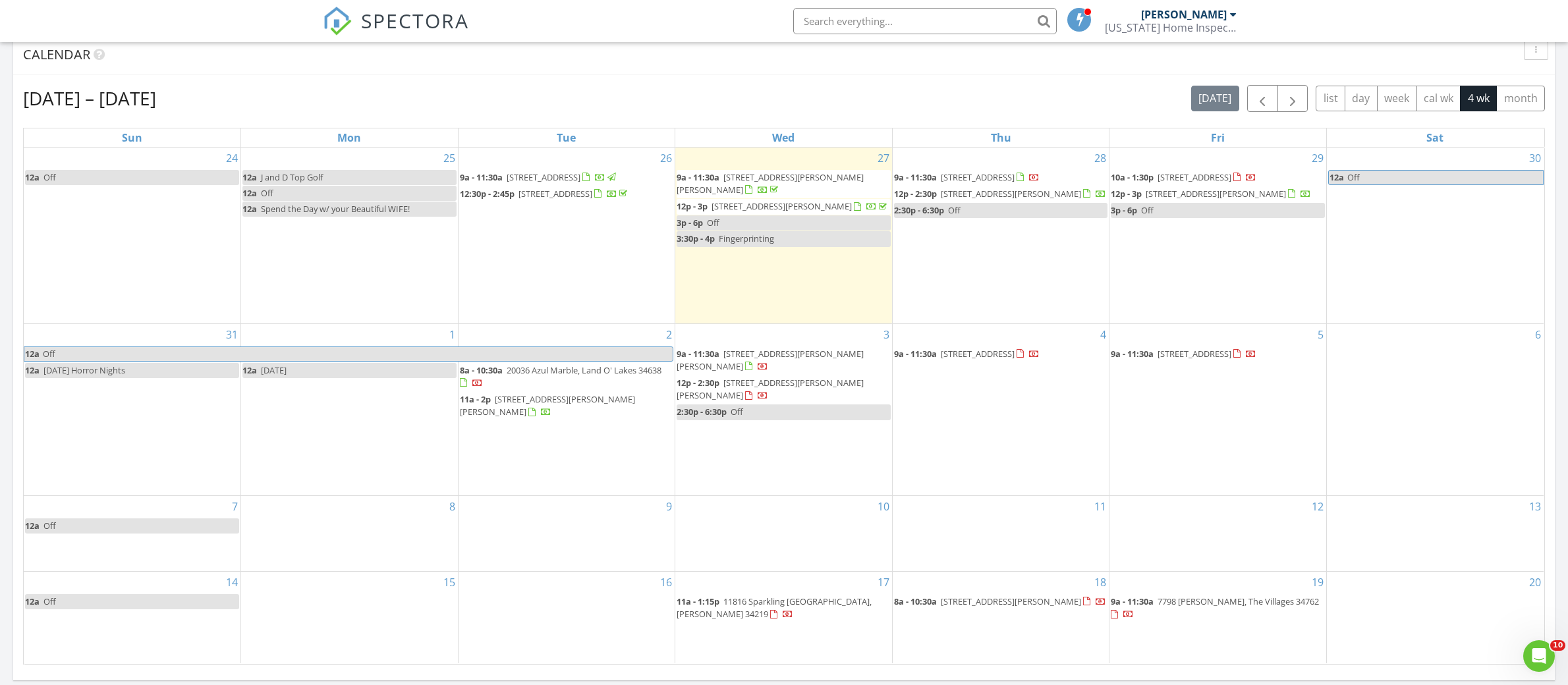
scroll to position [548, 0]
